Goal: Transaction & Acquisition: Book appointment/travel/reservation

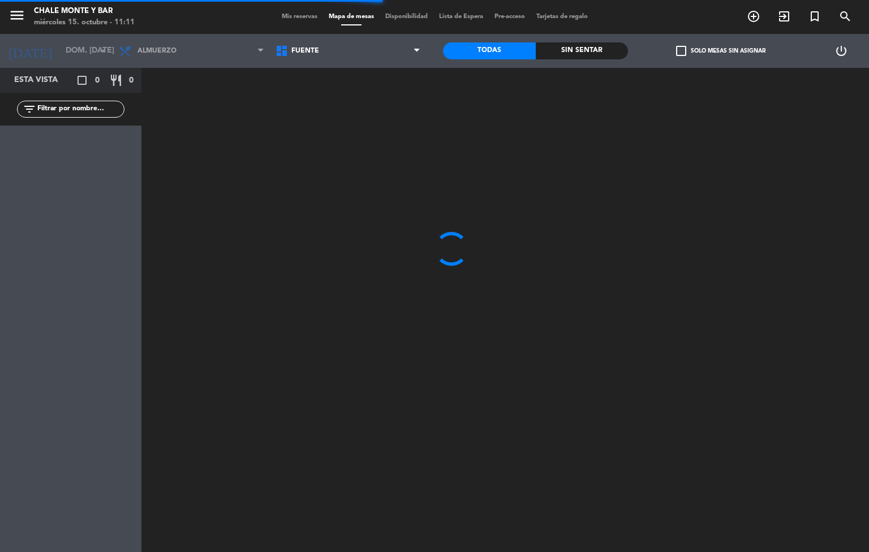
click at [277, 17] on span "Mis reservas" at bounding box center [299, 17] width 47 height 6
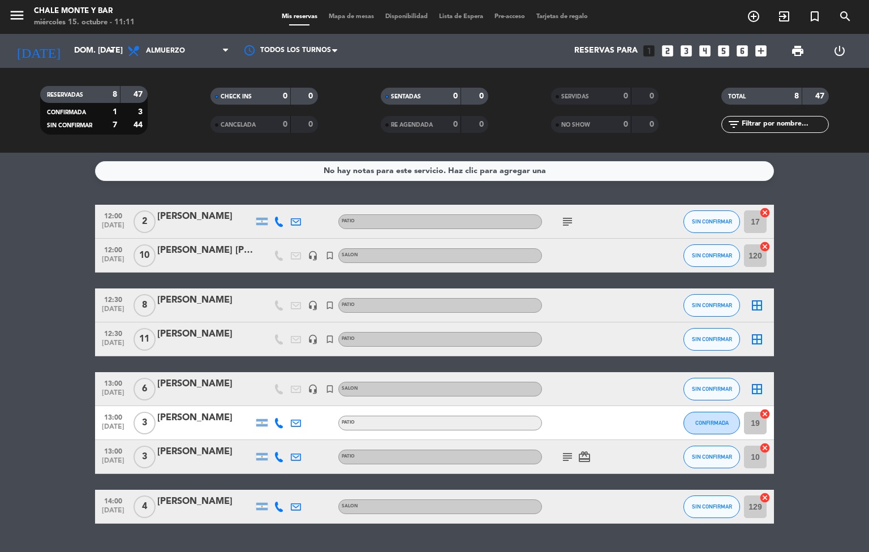
click at [816, 17] on icon "turned_in_not" at bounding box center [815, 17] width 14 height 14
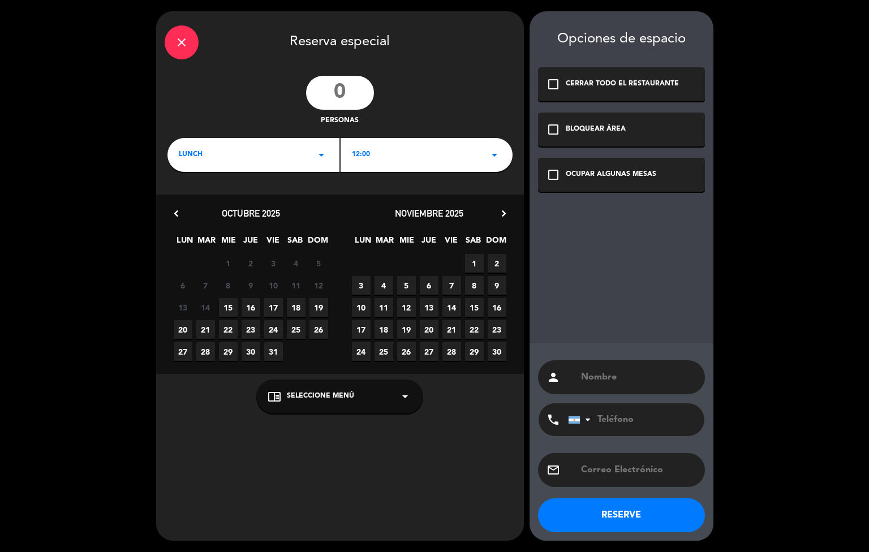
click at [331, 90] on input "number" at bounding box center [340, 93] width 68 height 34
type input "14"
click at [555, 165] on div "check_box_outline_blank OCUPAR ALGUNAS MESAS" at bounding box center [621, 175] width 167 height 34
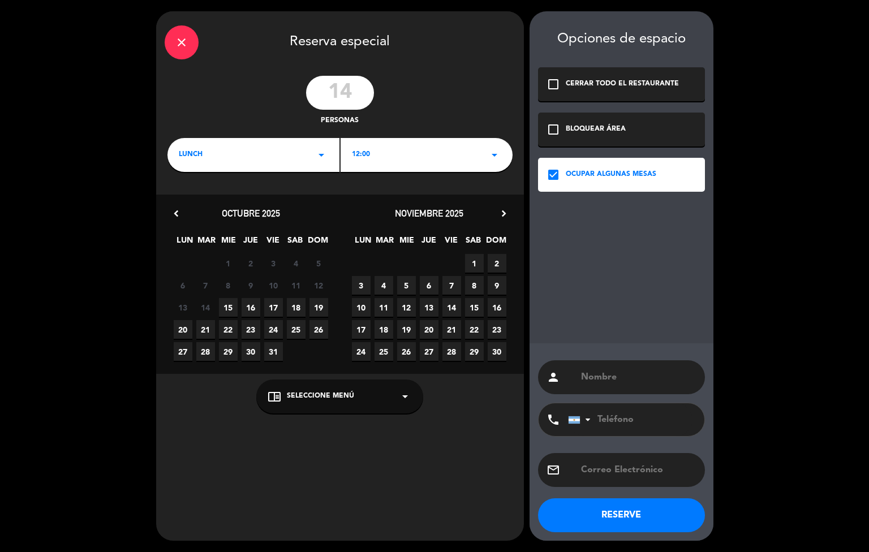
click at [384, 158] on div "12:00 arrow_drop_down" at bounding box center [426, 155] width 172 height 34
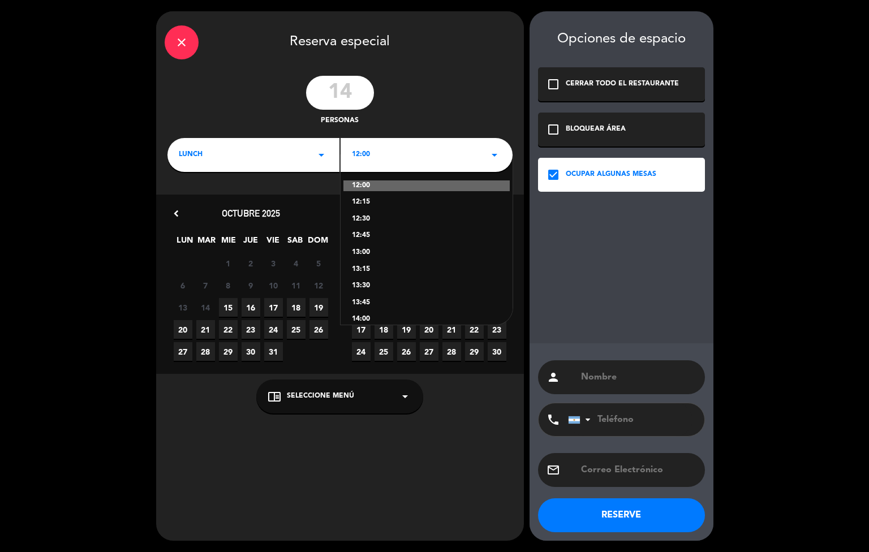
click at [377, 214] on div "12:30" at bounding box center [426, 219] width 149 height 11
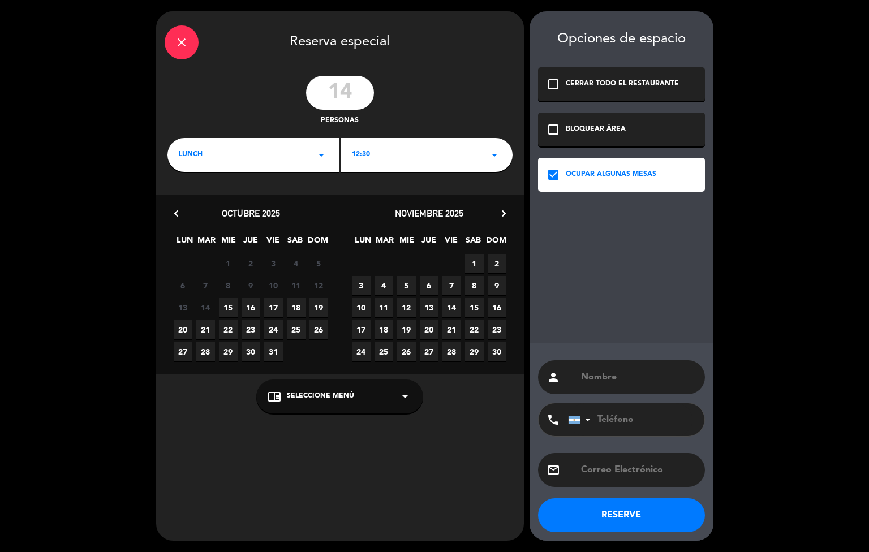
click at [326, 308] on span "19" at bounding box center [318, 307] width 19 height 19
click at [349, 394] on span "Seleccione Menú" at bounding box center [320, 396] width 67 height 11
click at [308, 370] on div "PATIO" at bounding box center [339, 368] width 144 height 11
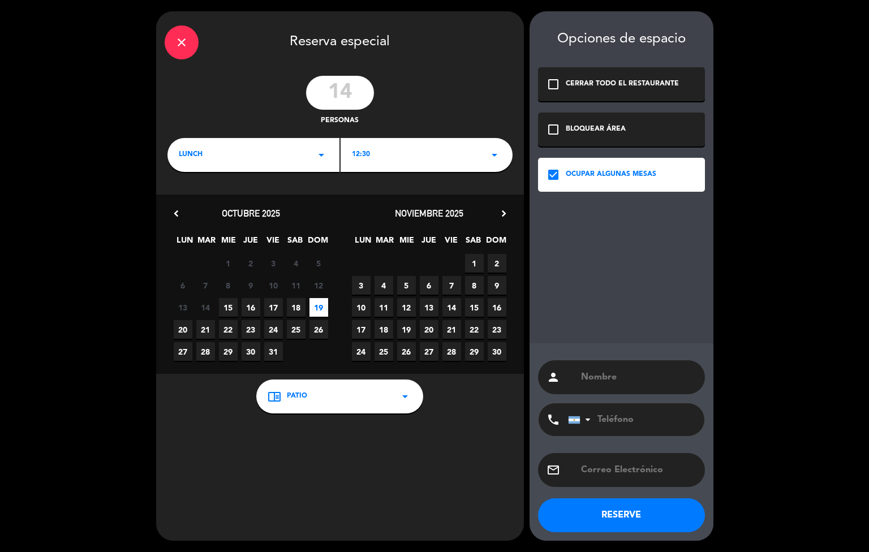
click at [615, 377] on input "text" at bounding box center [638, 377] width 116 height 16
click at [615, 382] on input "text" at bounding box center [638, 377] width 116 height 16
paste input "[PERSON_NAME] [PERSON_NAME] Esquenón"
type input "[PERSON_NAME] [PERSON_NAME] Esquenón"
click at [626, 523] on button "RESERVE" at bounding box center [621, 515] width 167 height 34
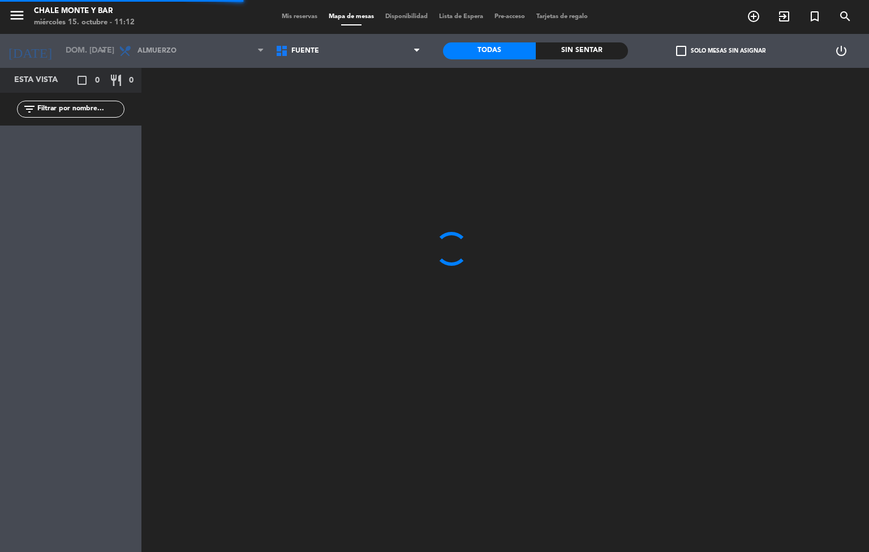
click at [289, 14] on span "Mis reservas" at bounding box center [299, 17] width 47 height 6
